Goal: Task Accomplishment & Management: Use online tool/utility

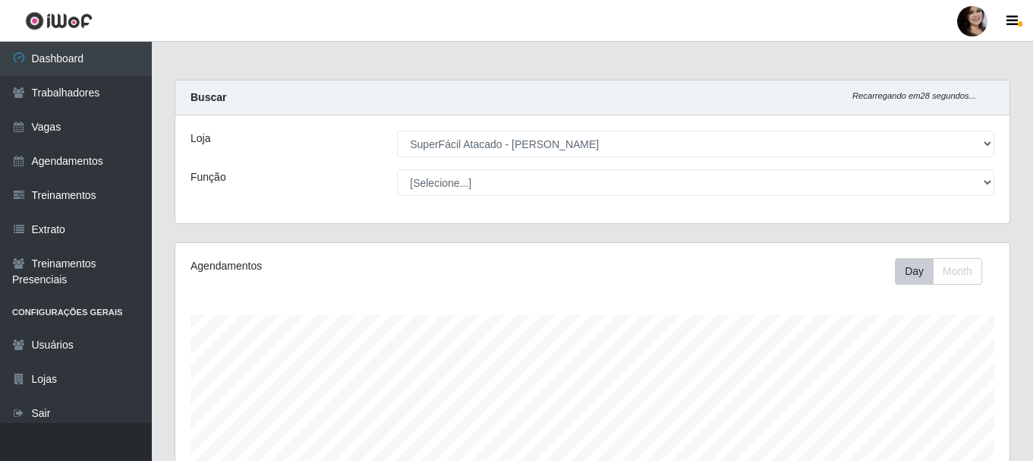
select select "399"
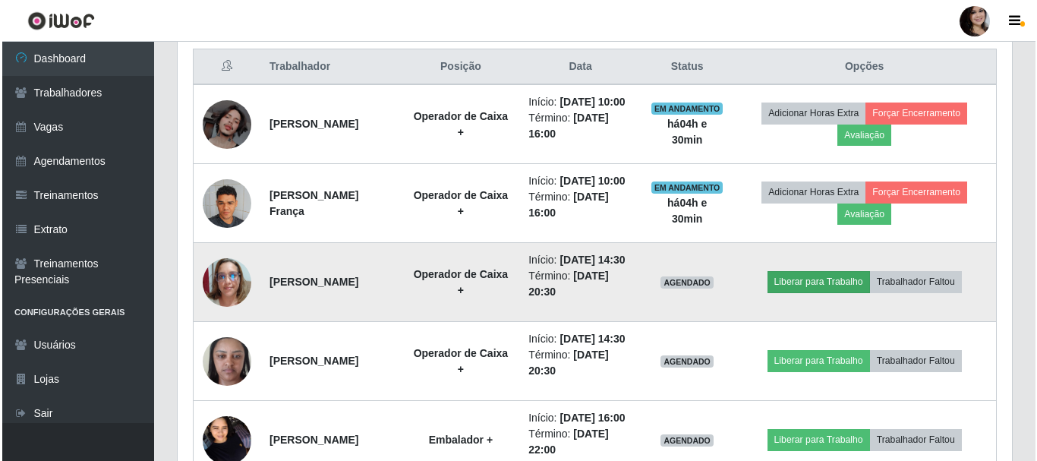
scroll to position [315, 834]
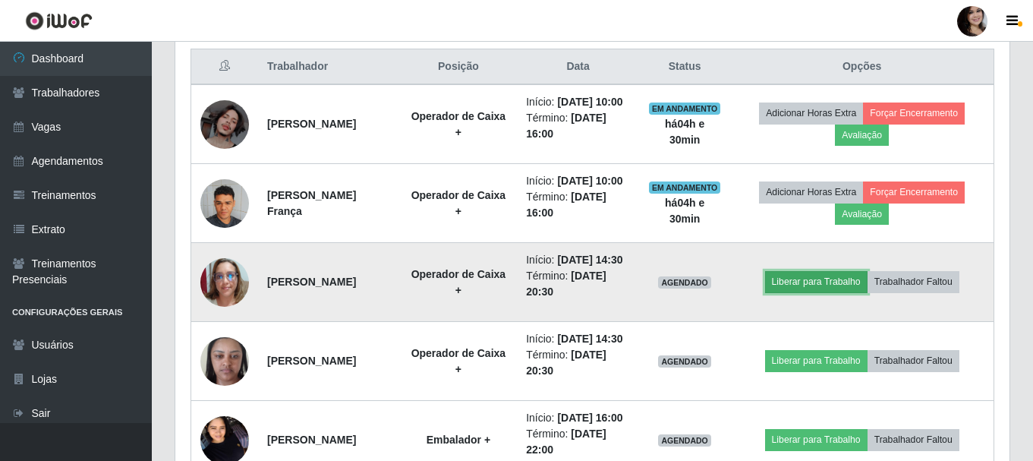
click at [831, 292] on button "Liberar para Trabalho" at bounding box center [816, 281] width 102 height 21
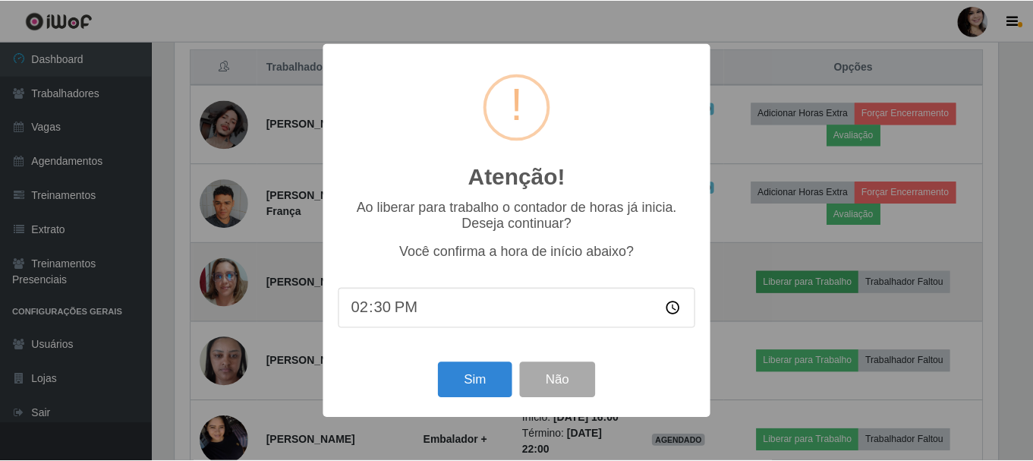
scroll to position [315, 827]
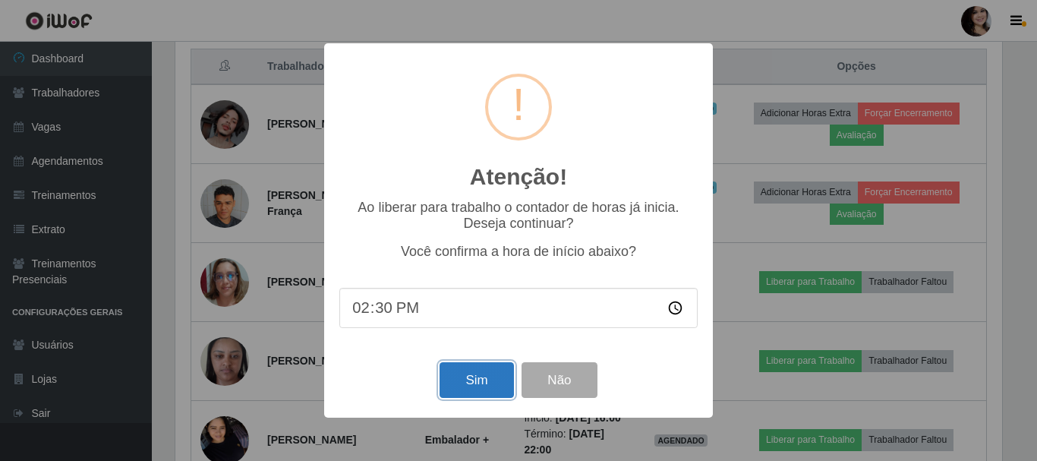
drag, startPoint x: 456, startPoint y: 392, endPoint x: 463, endPoint y: 388, distance: 8.2
click at [463, 388] on button "Sim" at bounding box center [477, 380] width 74 height 36
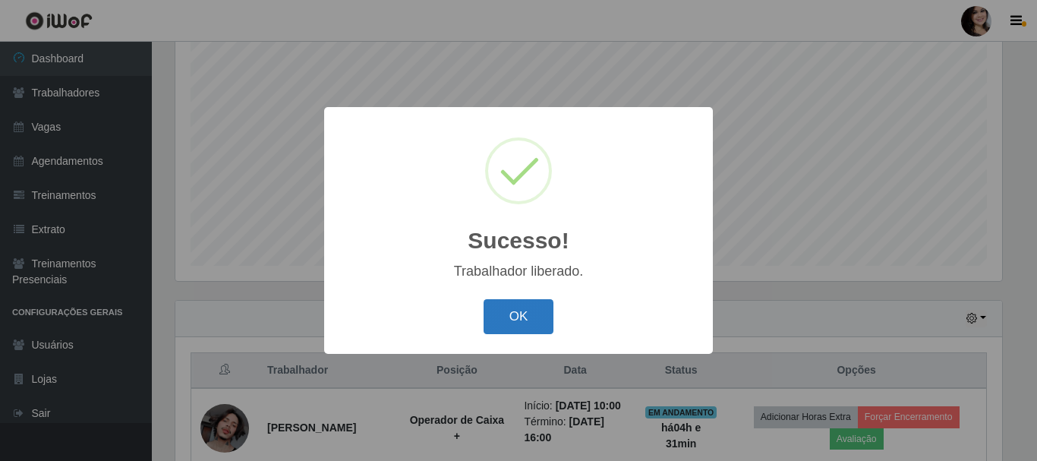
click at [525, 309] on button "OK" at bounding box center [519, 317] width 71 height 36
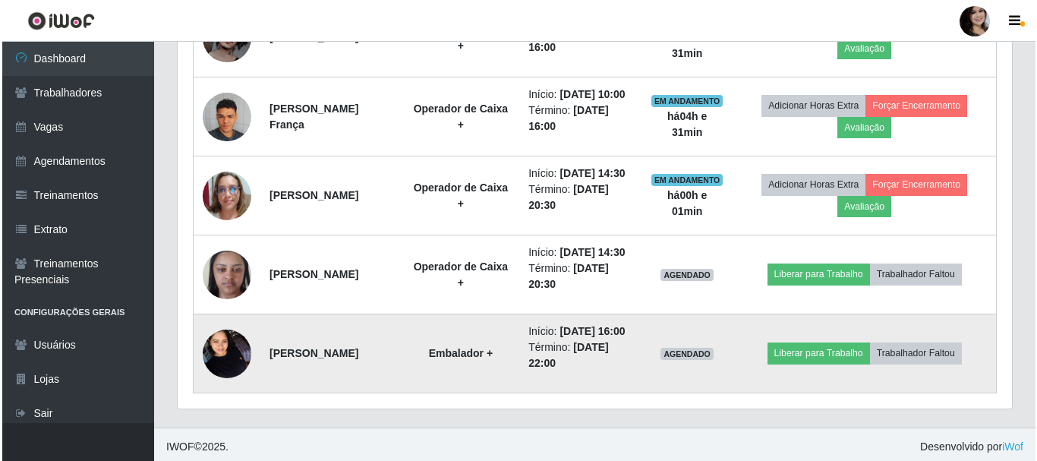
scroll to position [733, 0]
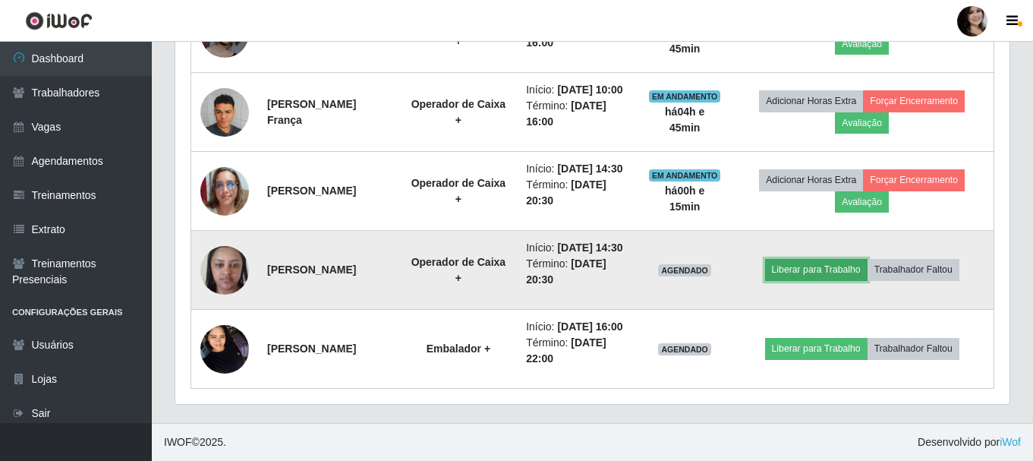
click at [812, 262] on button "Liberar para Trabalho" at bounding box center [816, 269] width 102 height 21
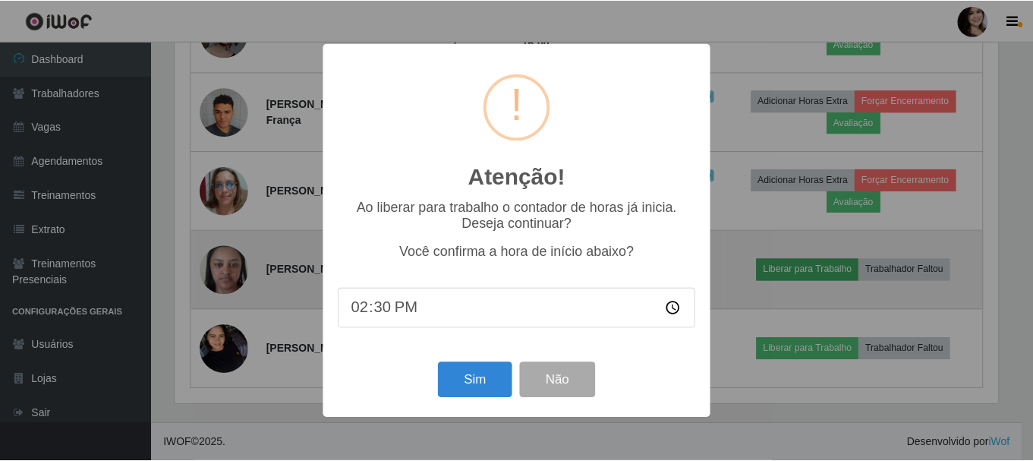
scroll to position [315, 827]
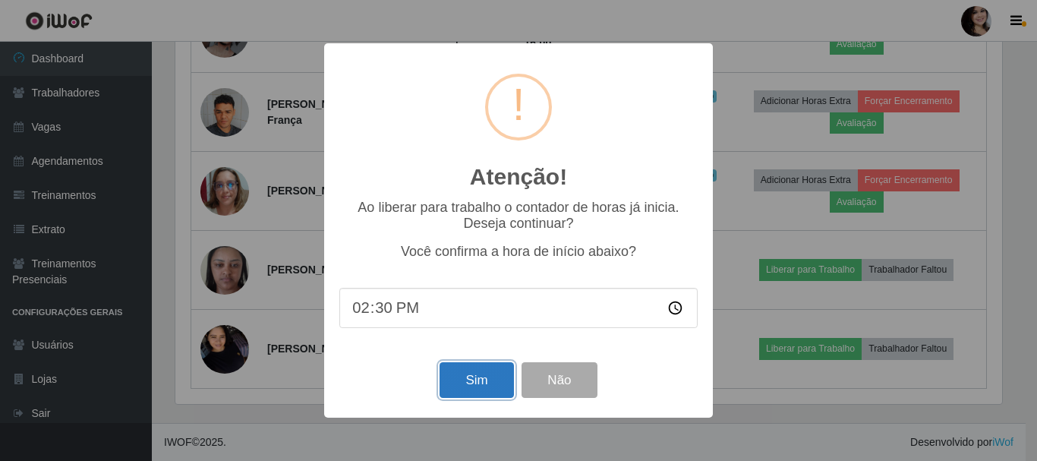
click at [482, 386] on button "Sim" at bounding box center [477, 380] width 74 height 36
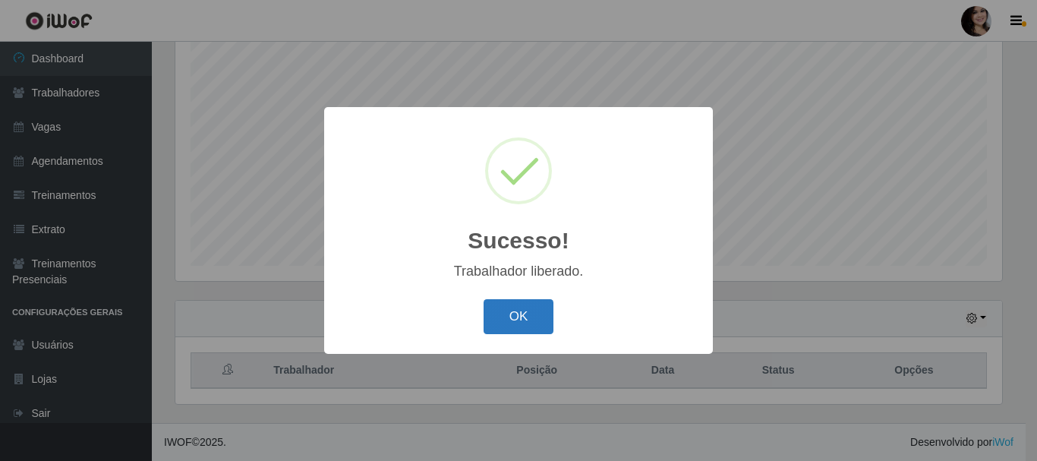
click at [515, 317] on button "OK" at bounding box center [519, 317] width 71 height 36
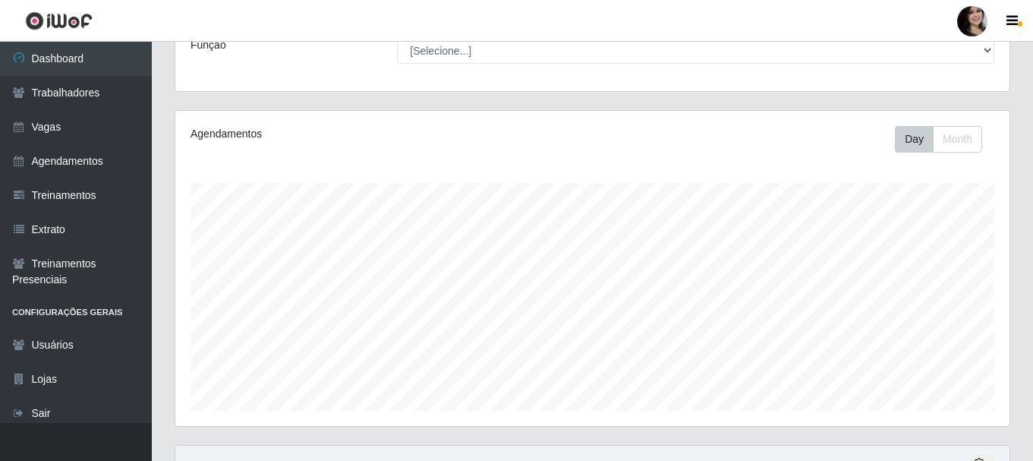
scroll to position [0, 0]
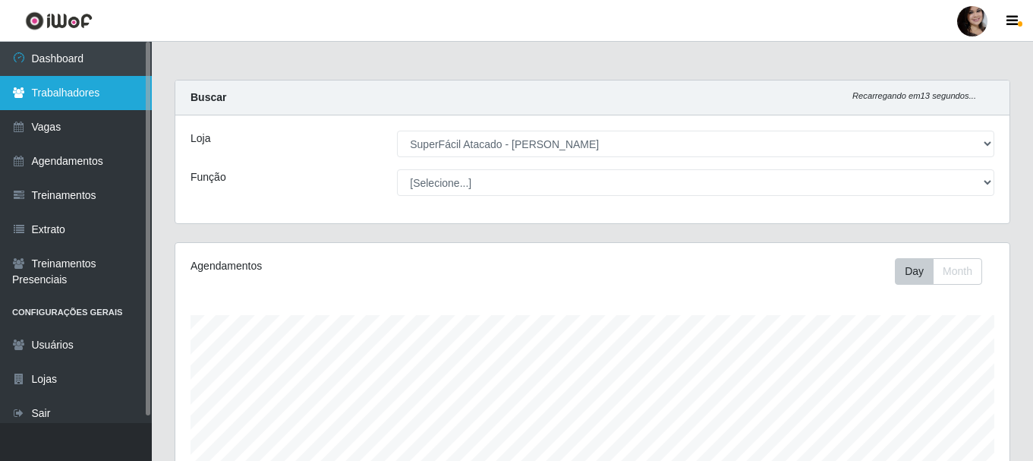
click at [93, 94] on link "Trabalhadores" at bounding box center [76, 93] width 152 height 34
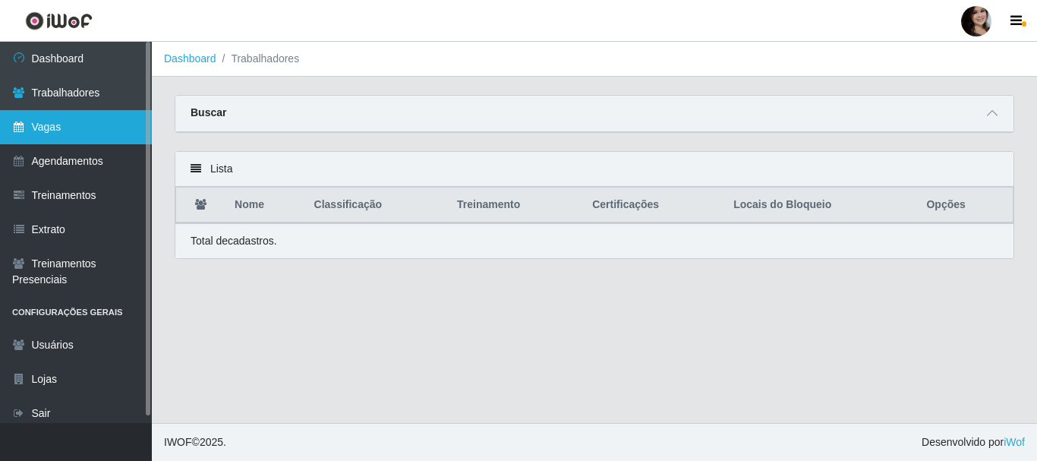
click at [79, 133] on link "Vagas" at bounding box center [76, 127] width 152 height 34
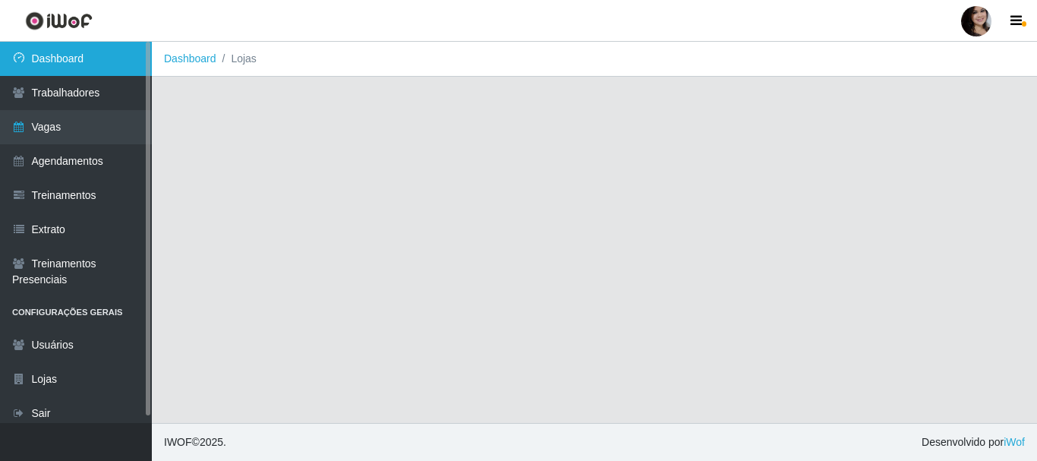
click at [92, 58] on link "Dashboard" at bounding box center [76, 59] width 152 height 34
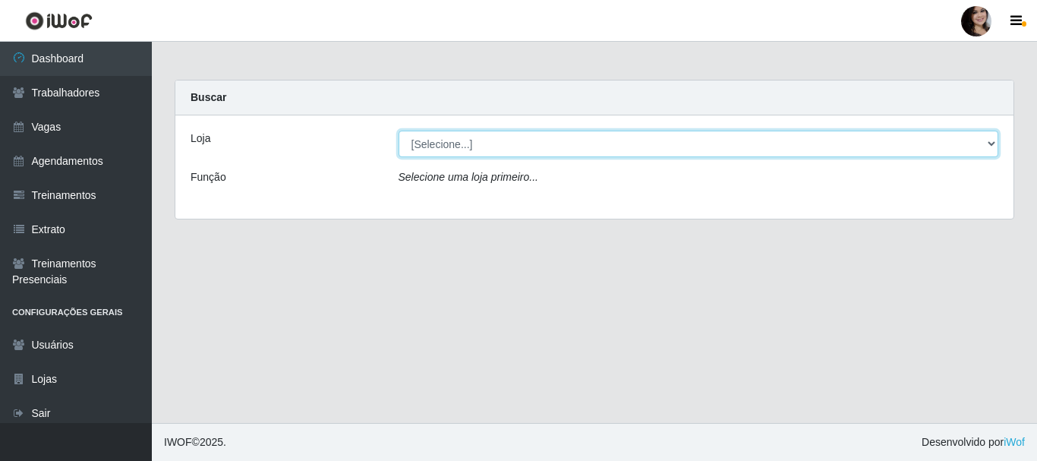
click at [493, 151] on select "[Selecione...] SuperFácil Atacado - [PERSON_NAME]" at bounding box center [699, 144] width 600 height 27
select select "399"
click at [399, 131] on select "[Selecione...] SuperFácil Atacado - [PERSON_NAME]" at bounding box center [699, 144] width 600 height 27
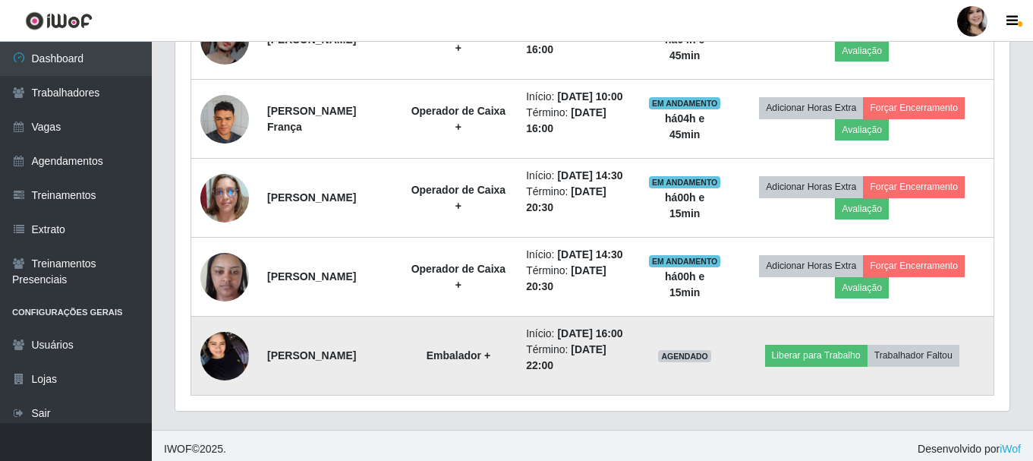
scroll to position [752, 0]
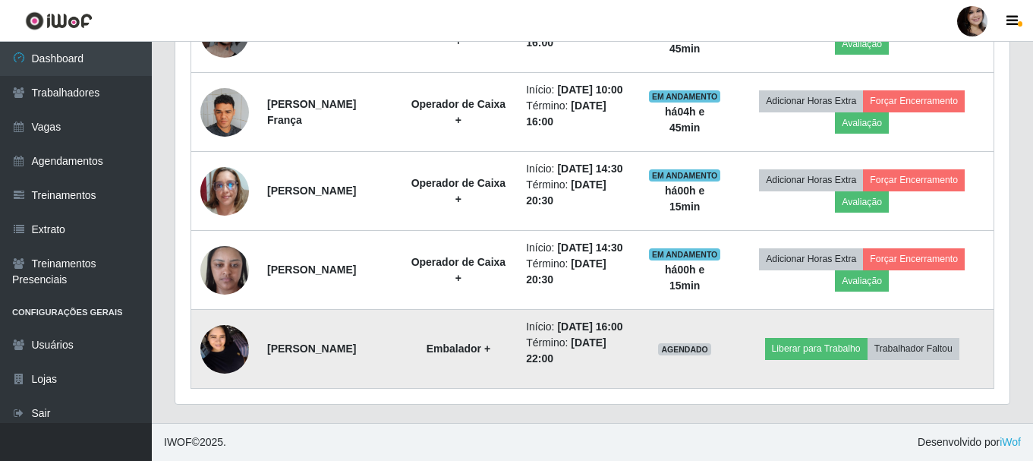
click at [234, 336] on img at bounding box center [224, 349] width 49 height 65
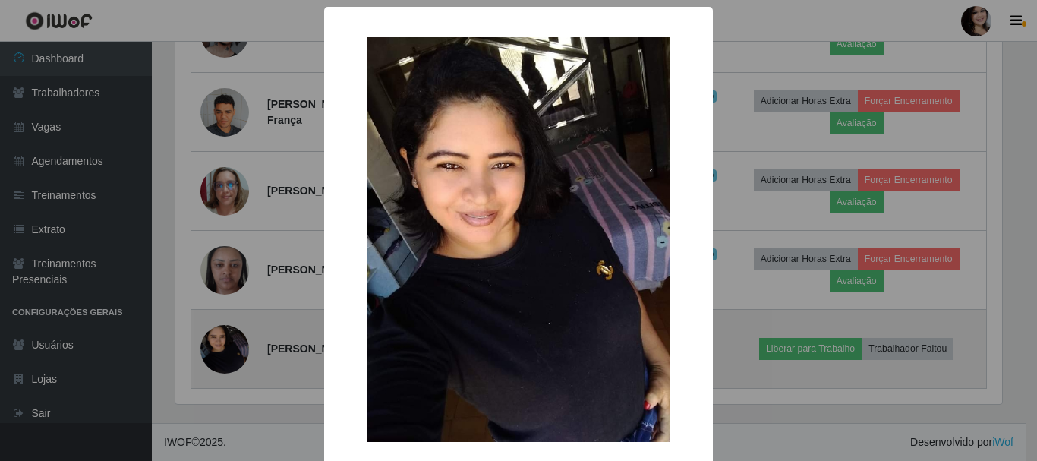
click at [234, 336] on div "× OK Cancel" at bounding box center [518, 230] width 1037 height 461
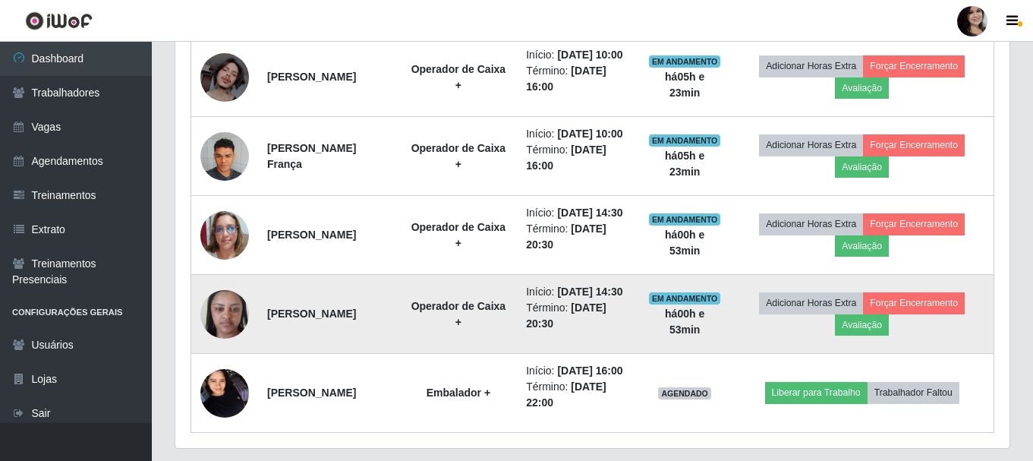
scroll to position [372, 0]
